Goal: Transaction & Acquisition: Purchase product/service

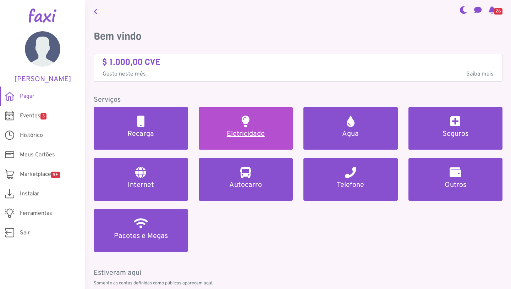
click at [256, 135] on h5 "Eletricidade" at bounding box center [245, 134] width 77 height 9
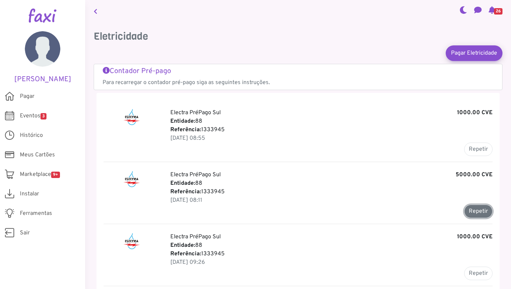
click at [471, 212] on button "Repetir" at bounding box center [478, 211] width 28 height 13
type input "*******"
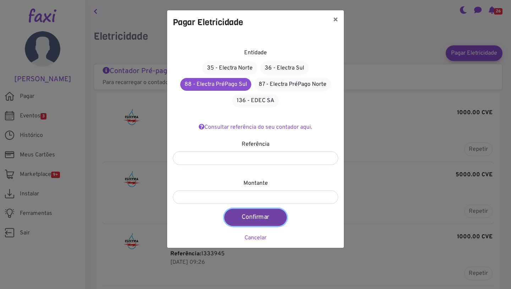
click at [251, 216] on button "Confirmar" at bounding box center [255, 217] width 62 height 17
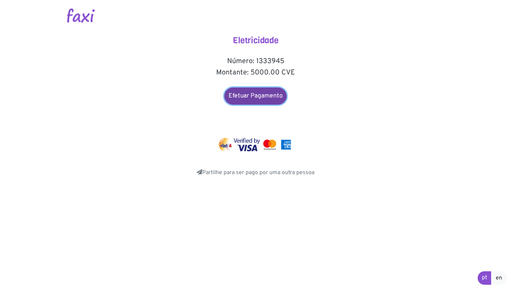
click at [240, 99] on link "Efetuar Pagamento" at bounding box center [255, 96] width 62 height 17
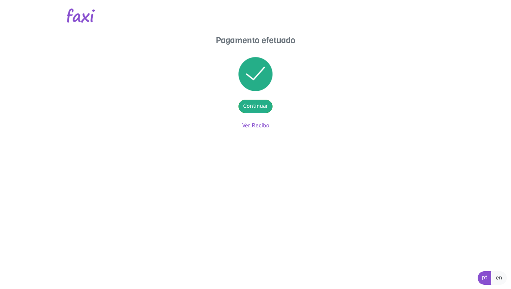
click at [250, 123] on link "Ver Recibo" at bounding box center [255, 125] width 27 height 7
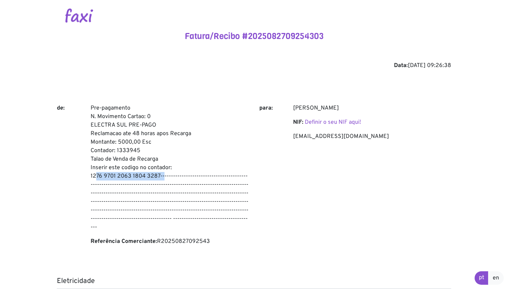
drag, startPoint x: 91, startPoint y: 176, endPoint x: 160, endPoint y: 176, distance: 69.2
click at [160, 176] on p "Pre-pagamento N. Movimento Cartao: 0 ELECTRA SUL PRE-PAGO Reclamacao ate 48 hor…" at bounding box center [170, 168] width 158 height 128
copy p "1276 9701 2063 1804 3287"
click at [161, 54] on div "Fatura/Recibo #2025082709254303 Data: [DATE] 09:26:38 de: Pre-pagamento N. Movi…" at bounding box center [254, 242] width 394 height 423
